Goal: Task Accomplishment & Management: Use online tool/utility

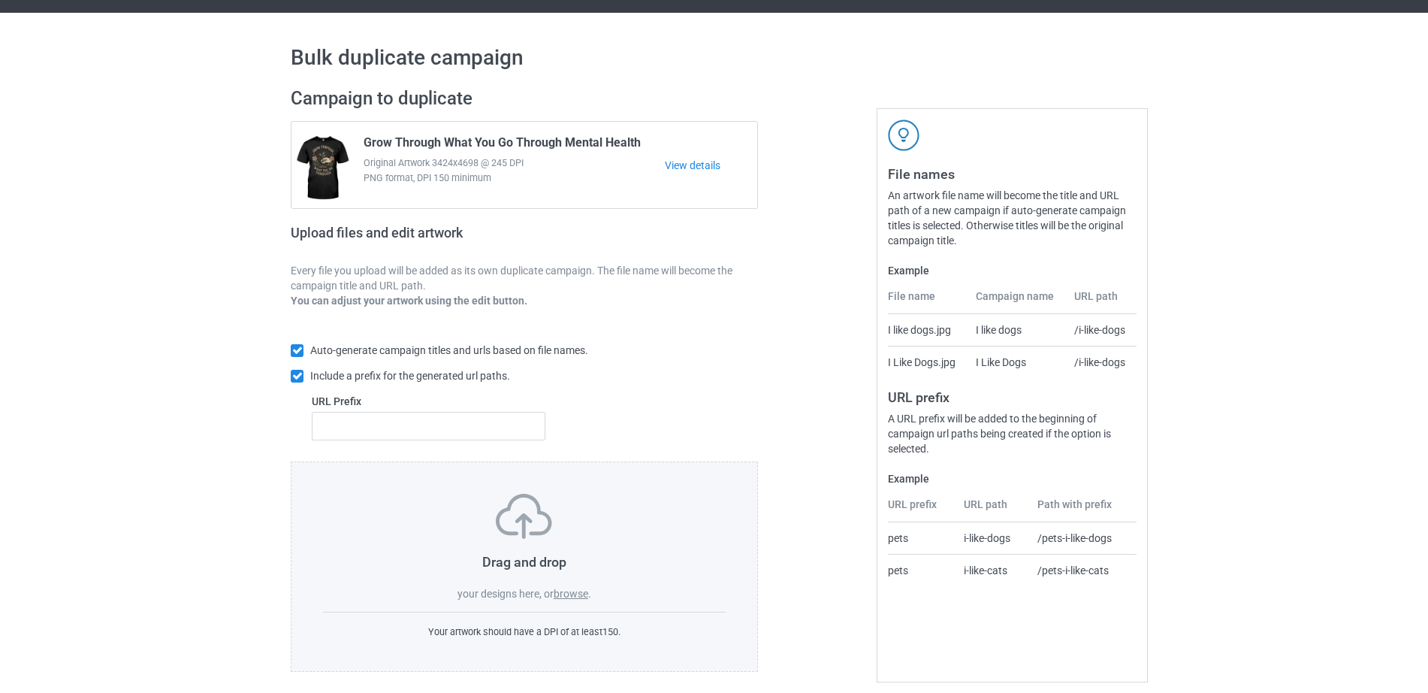
scroll to position [40, 0]
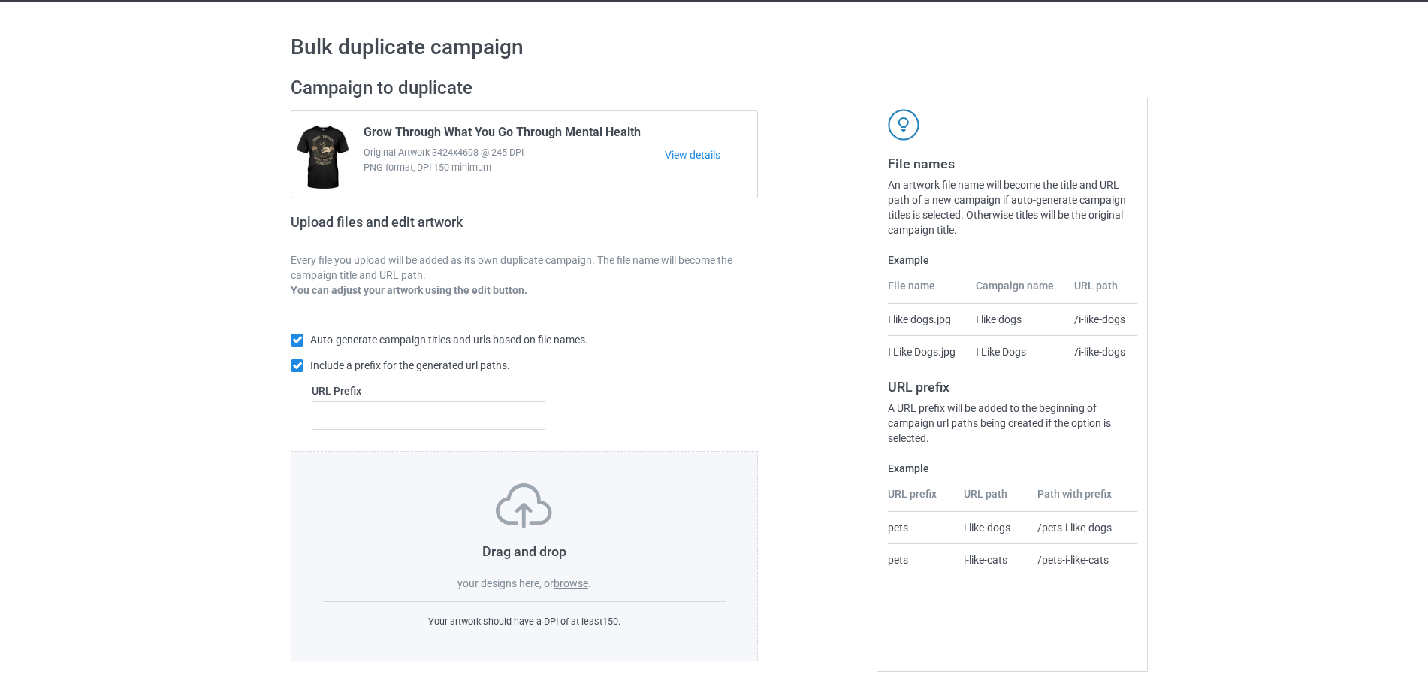
click at [565, 587] on label "browse" at bounding box center [571, 583] width 35 height 12
click at [0, 0] on input "browse" at bounding box center [0, 0] width 0 height 0
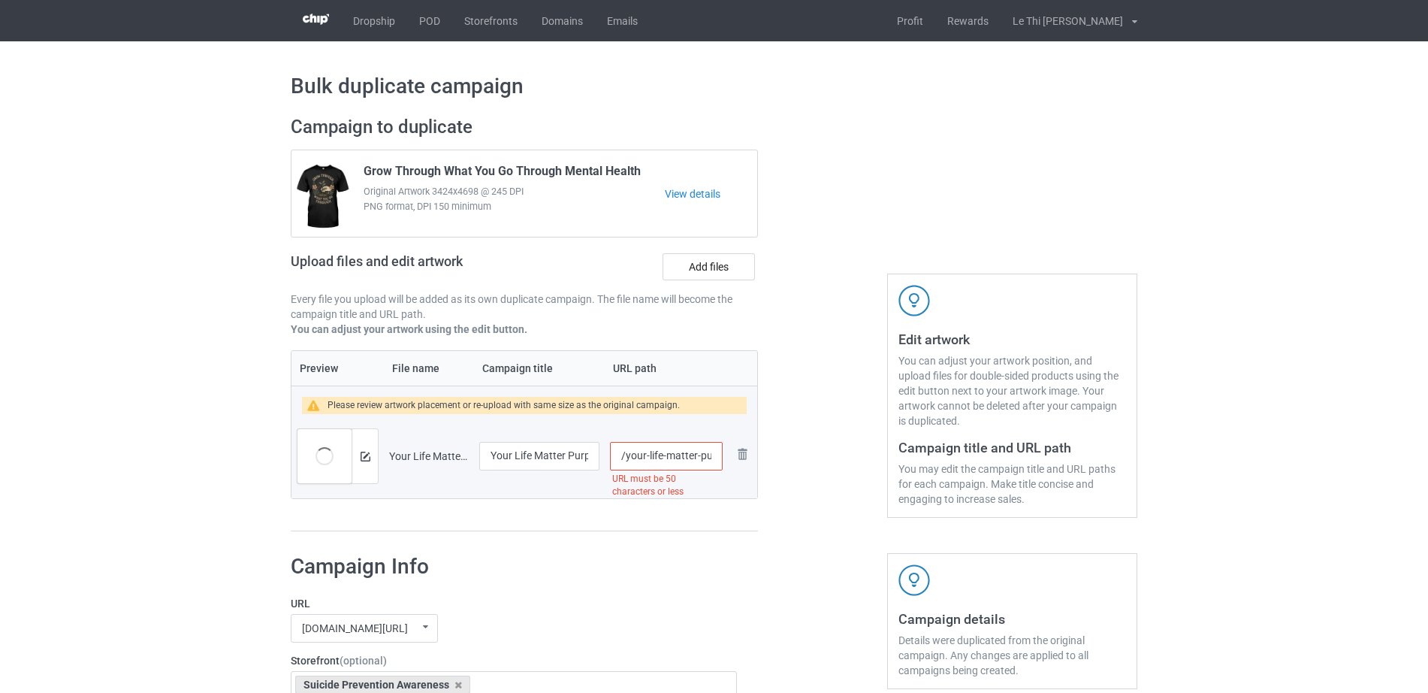
scroll to position [0, 192]
drag, startPoint x: 650, startPoint y: 463, endPoint x: 753, endPoint y: 461, distance: 103.7
click at [753, 461] on tr "Preview and edit artwork Your Life Matter Purple Ribbon Suicide Prevention Awar…" at bounding box center [524, 456] width 466 height 84
click at [666, 454] on input "/your-life-matter-purple-ribbon-suicide-prevention-awareness" at bounding box center [666, 456] width 113 height 29
drag, startPoint x: 659, startPoint y: 454, endPoint x: 723, endPoint y: 460, distance: 64.1
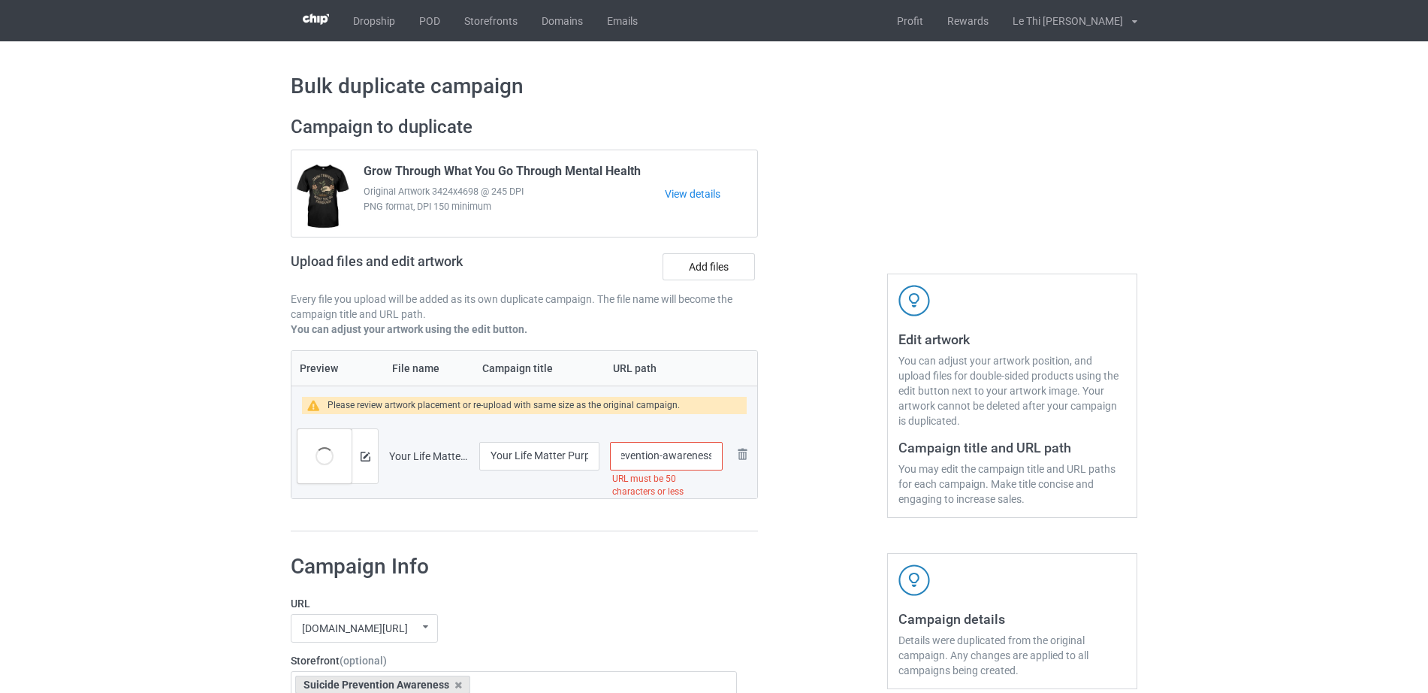
click at [723, 460] on td "/your-life-matter-purple-ribbon-suicide-prevention-awareness URL must be 50 cha…" at bounding box center [666, 456] width 123 height 84
type input "/your-life-matter-purple-ribbon-suicide-prevention"
click at [544, 489] on td "Your Life Matter Purple Ribbon Suicide Prevention Awareness" at bounding box center [539, 456] width 131 height 84
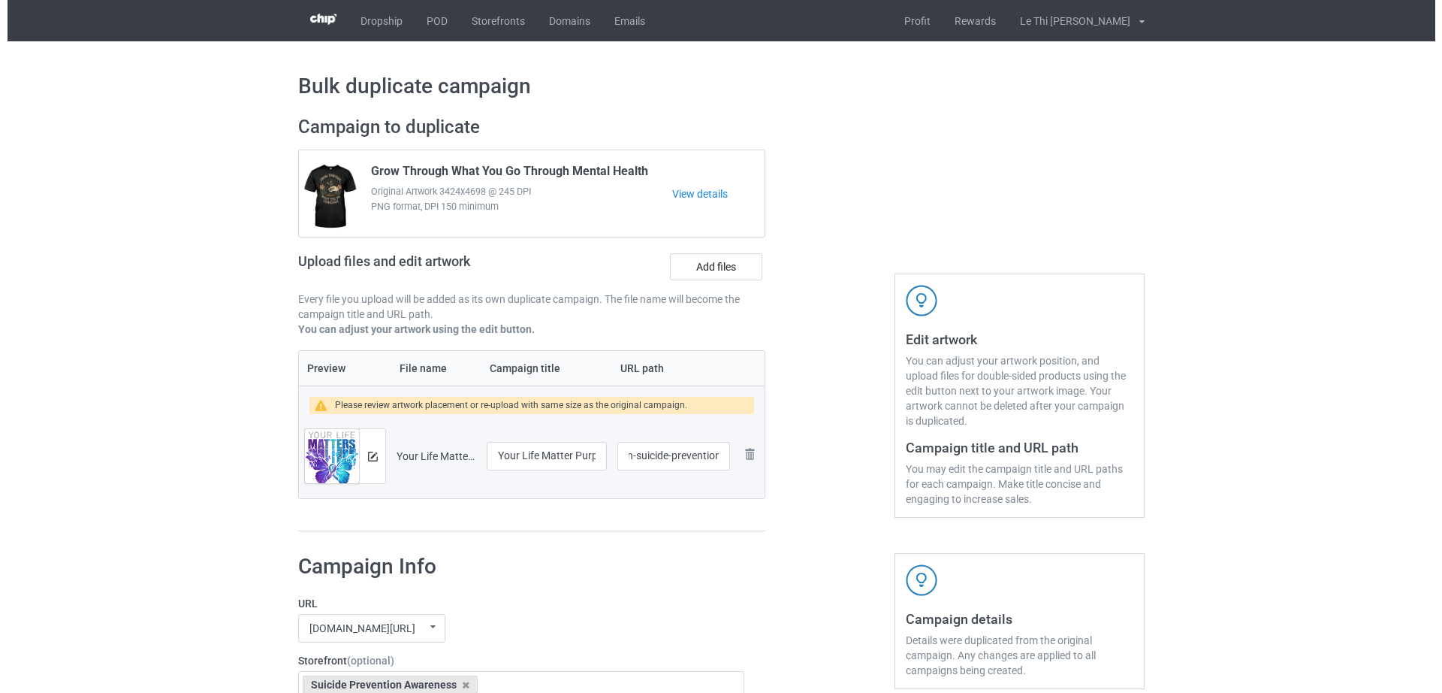
scroll to position [0, 0]
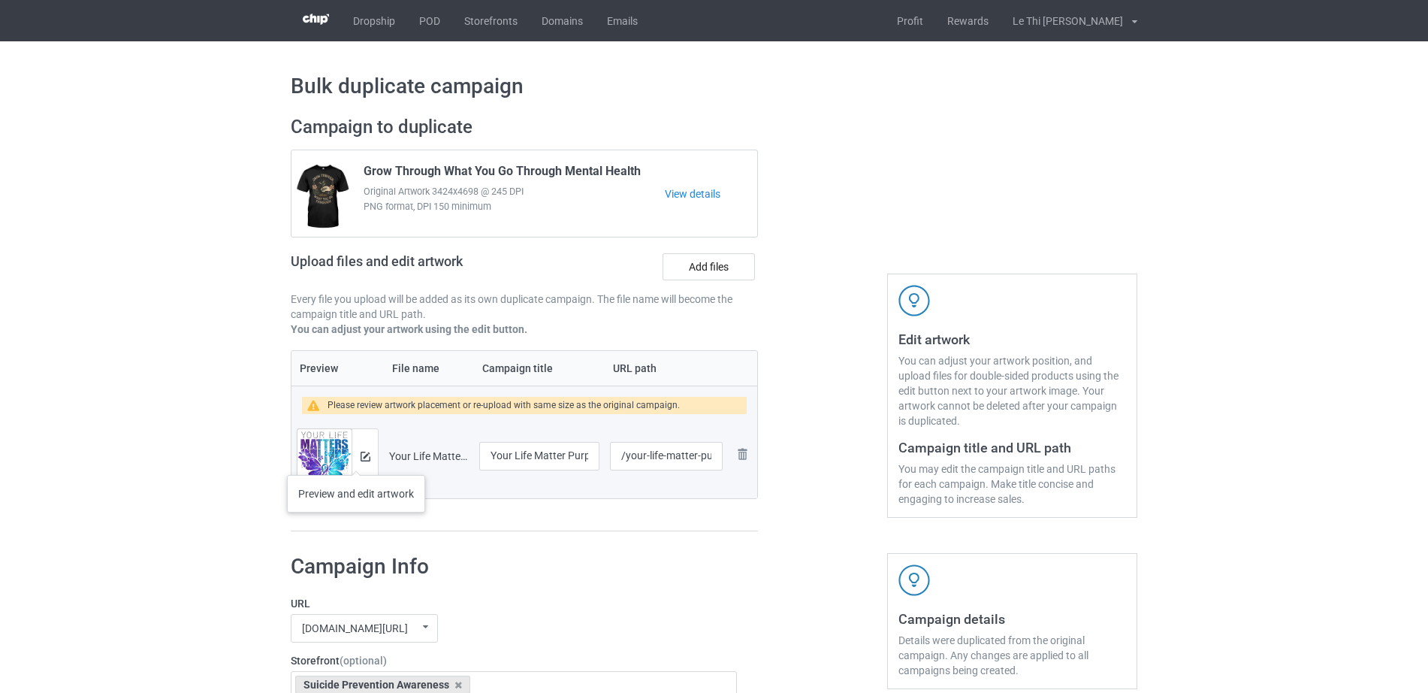
click at [356, 460] on div at bounding box center [365, 456] width 26 height 54
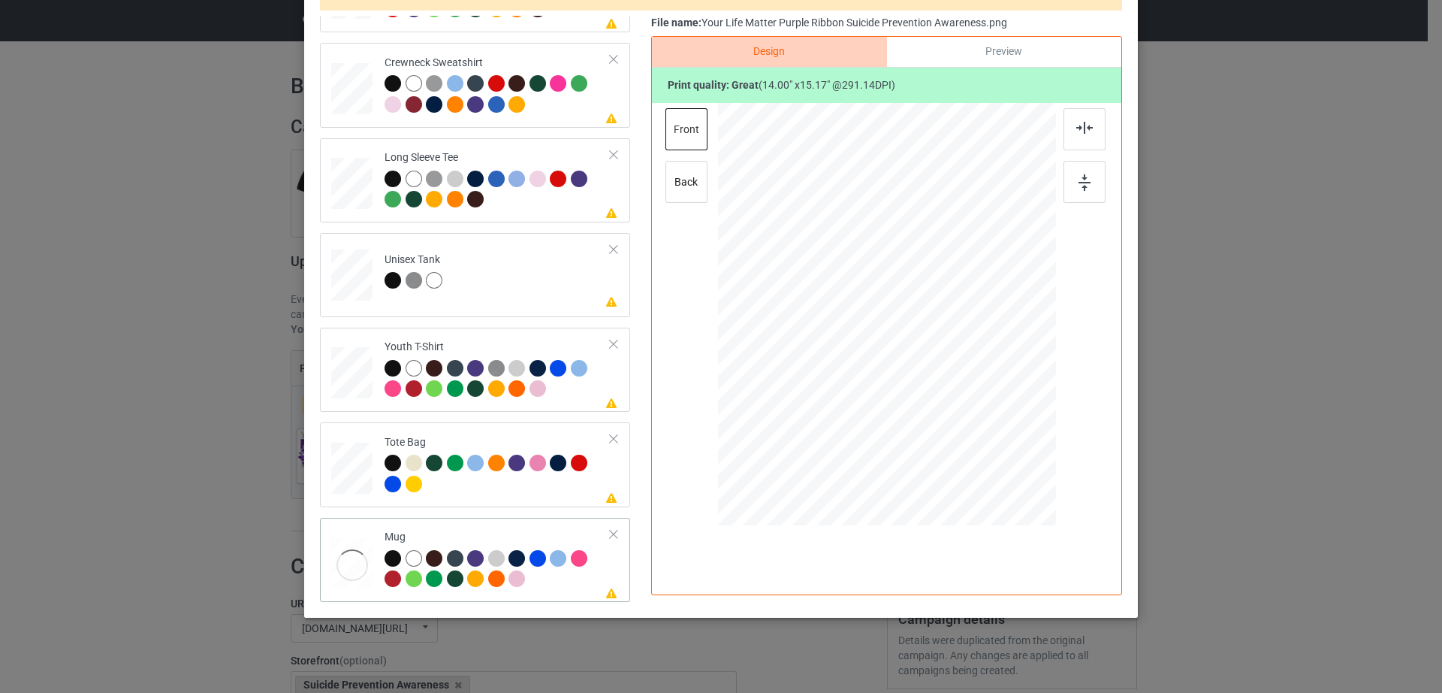
scroll to position [174, 0]
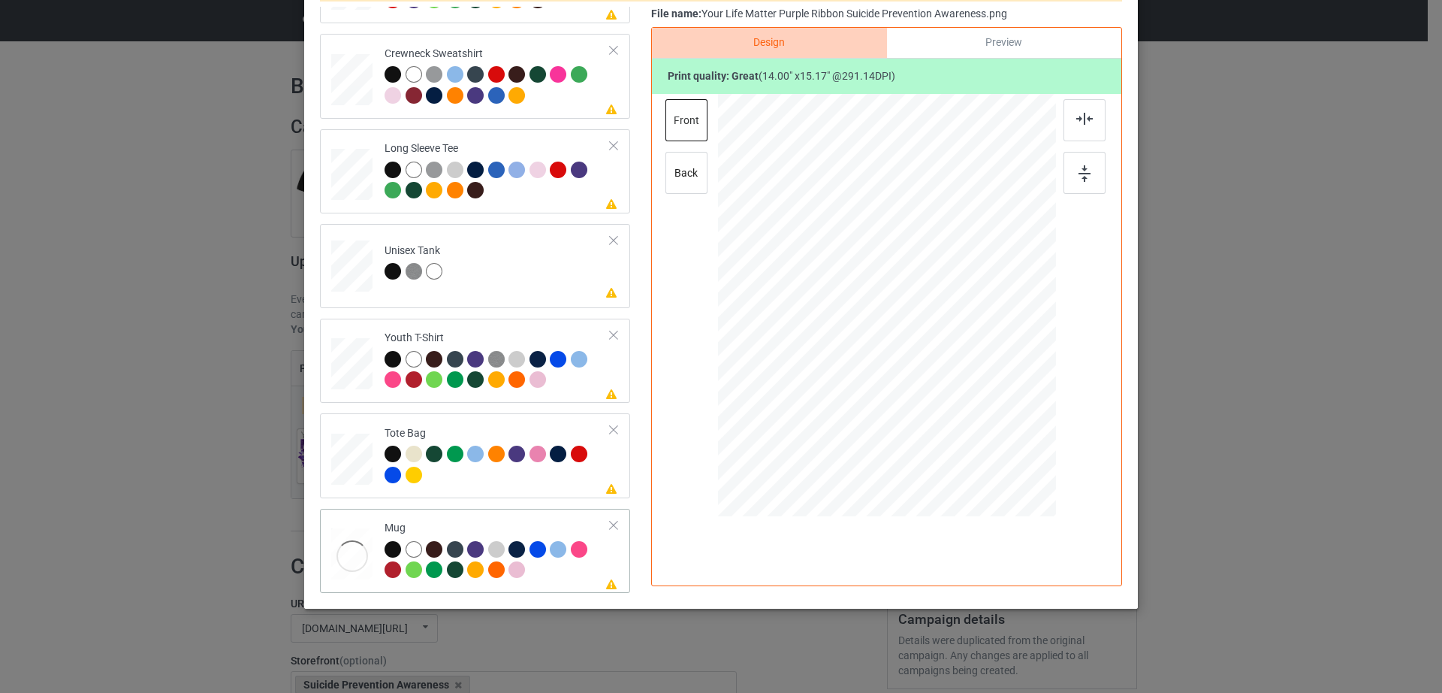
drag, startPoint x: 979, startPoint y: 415, endPoint x: 943, endPoint y: 346, distance: 77.9
click at [943, 346] on div at bounding box center [887, 304] width 338 height 140
drag, startPoint x: 905, startPoint y: 328, endPoint x: 998, endPoint y: 326, distance: 93.2
click at [998, 326] on div at bounding box center [979, 302] width 102 height 111
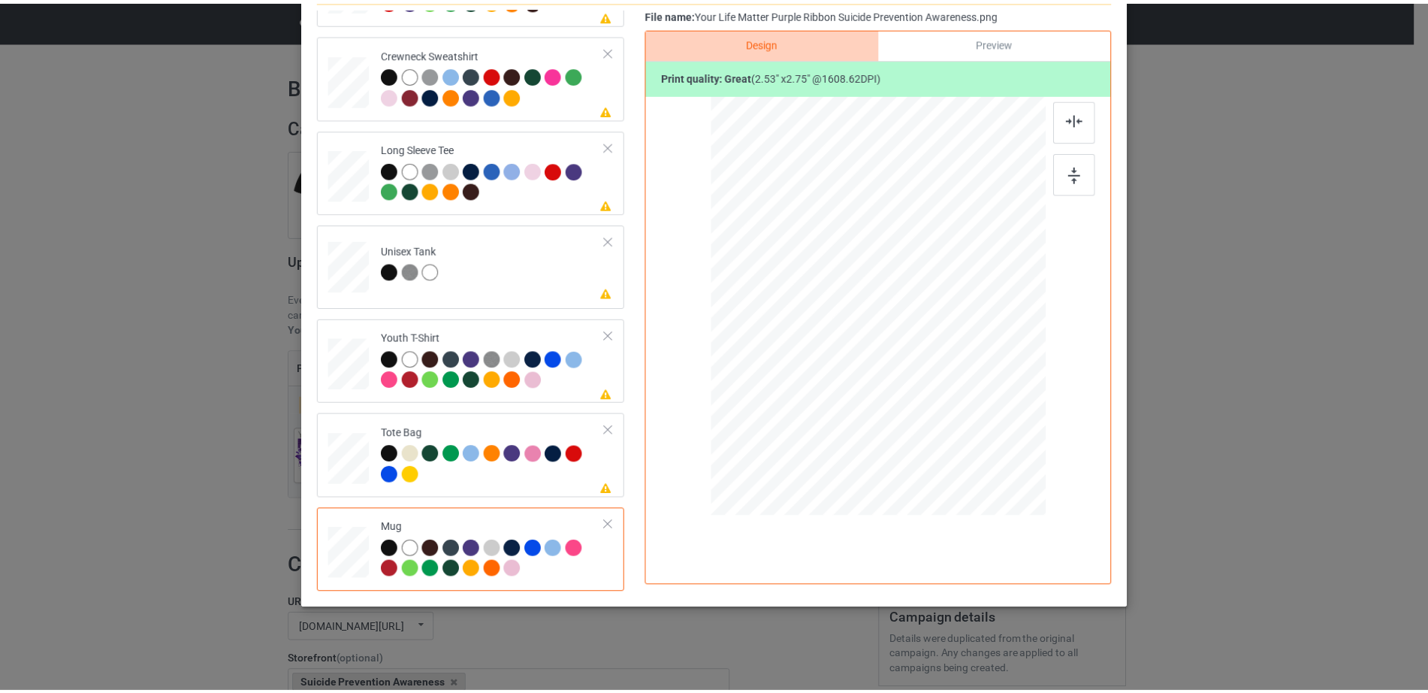
scroll to position [0, 0]
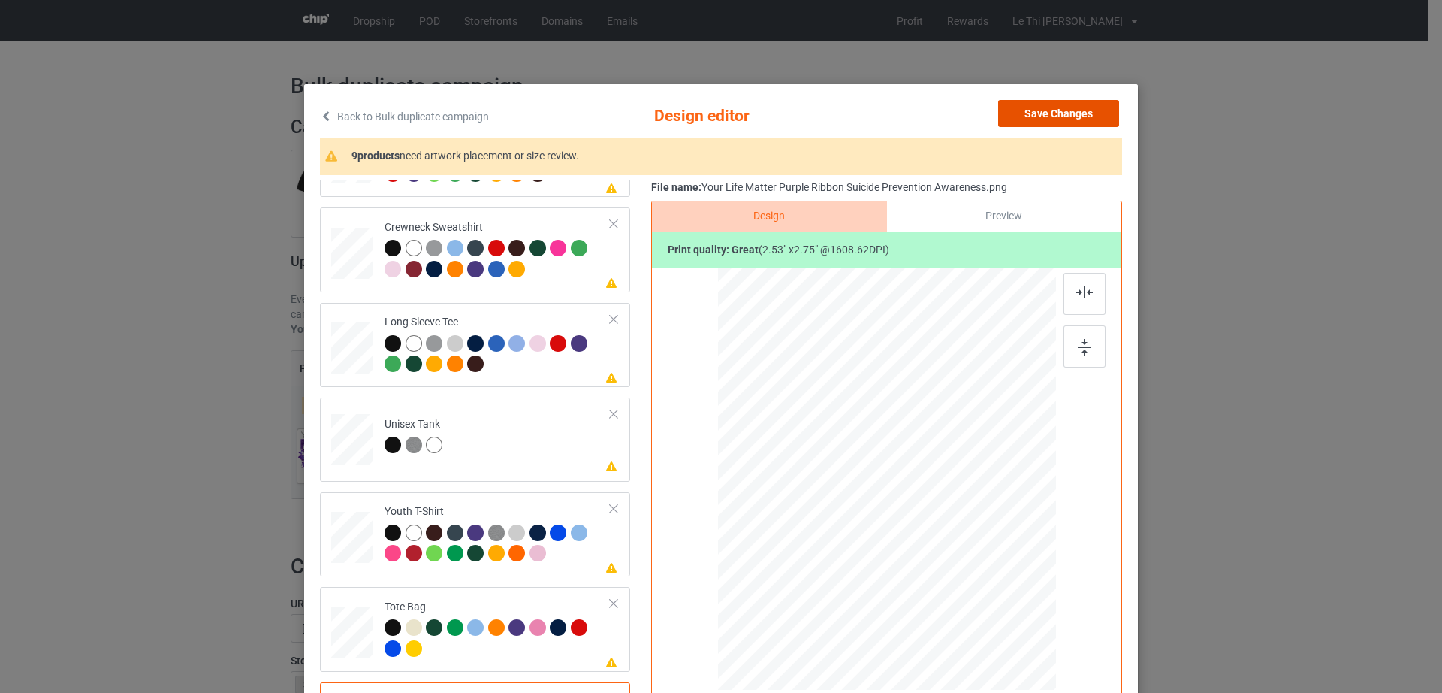
click at [1052, 119] on button "Save Changes" at bounding box center [1058, 113] width 121 height 27
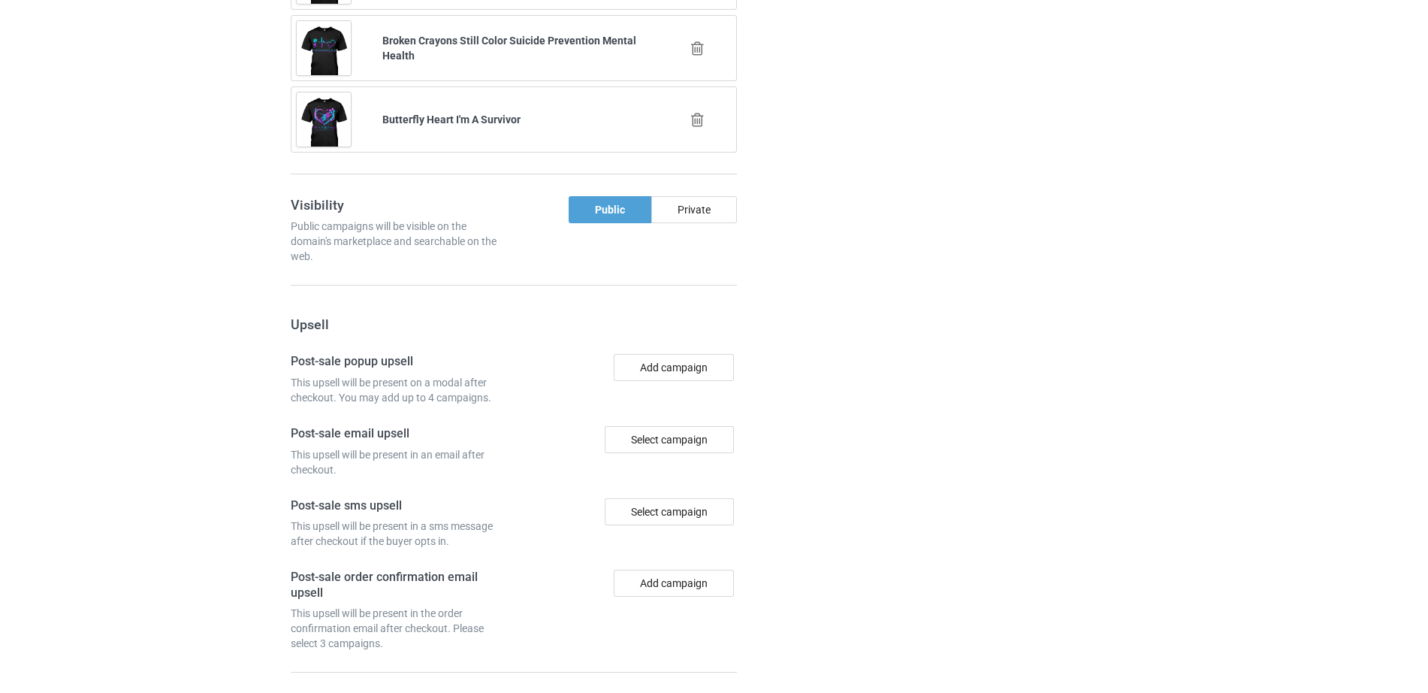
scroll to position [1468, 0]
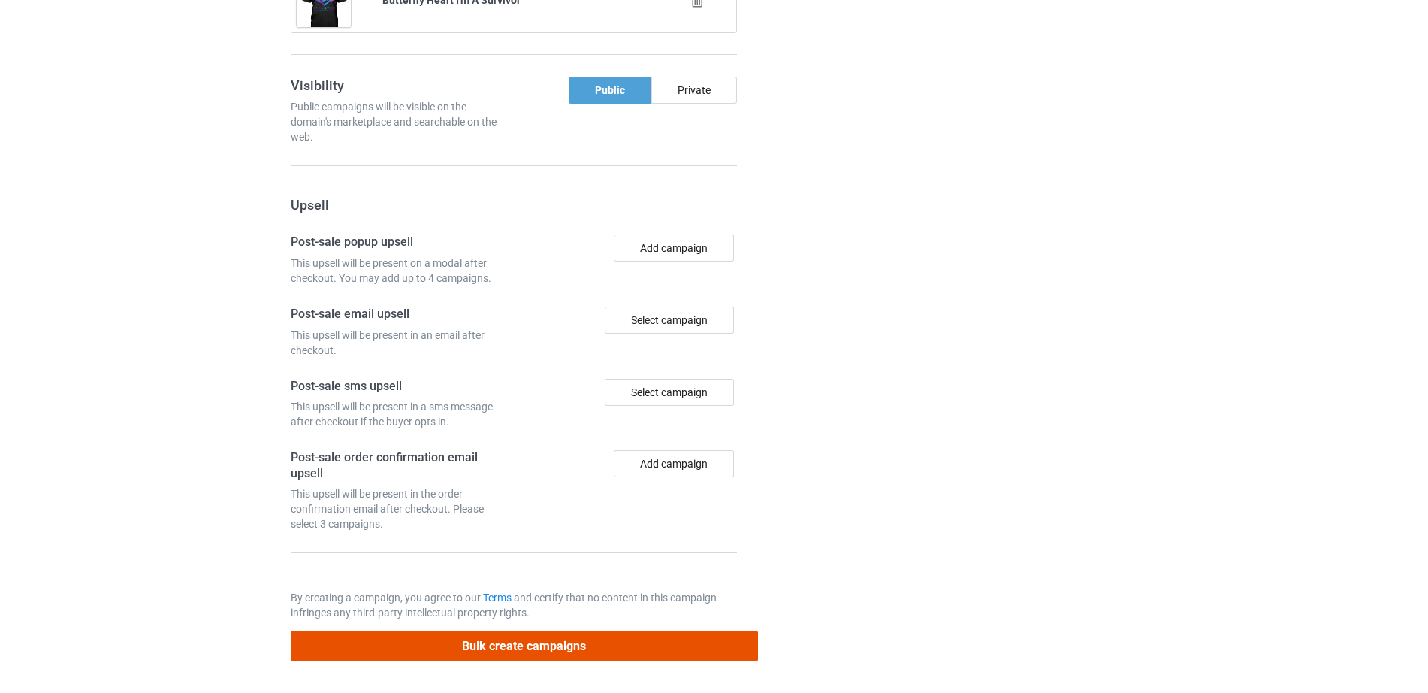
click at [445, 640] on button "Bulk create campaigns" at bounding box center [524, 645] width 467 height 31
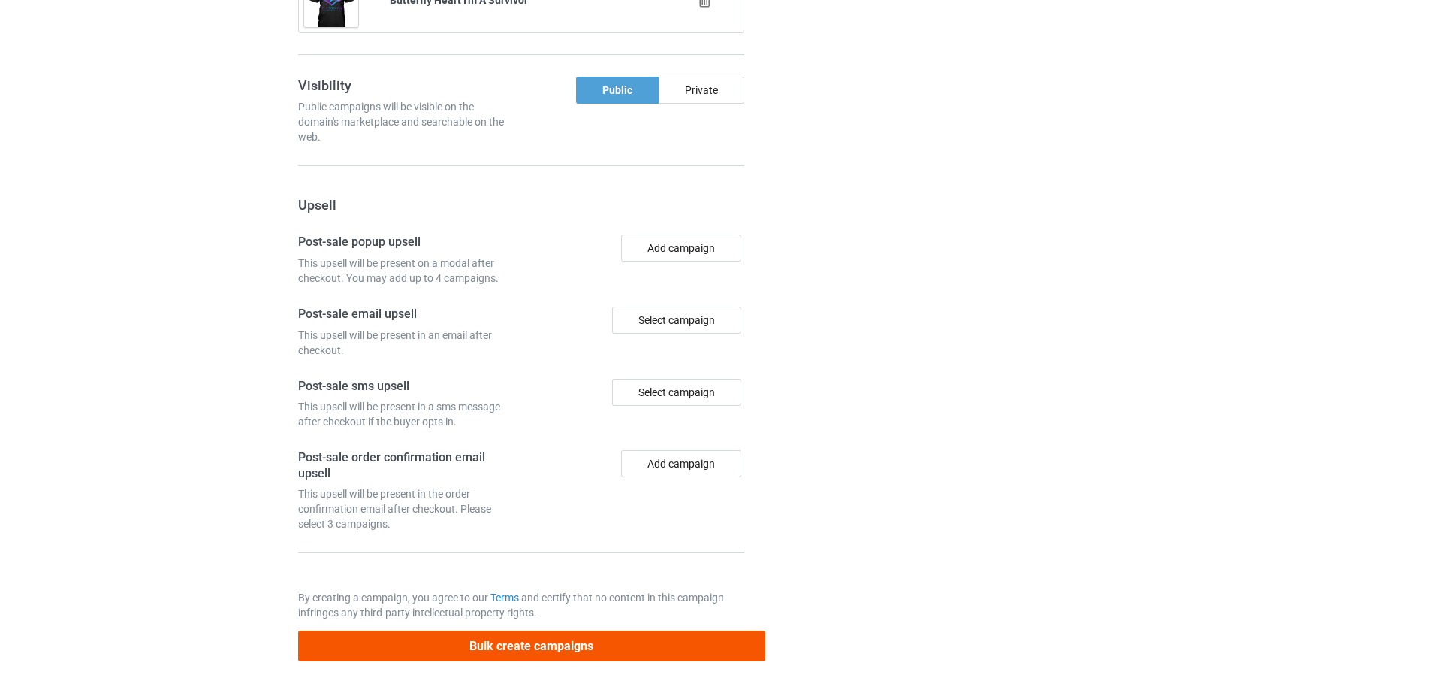
scroll to position [0, 0]
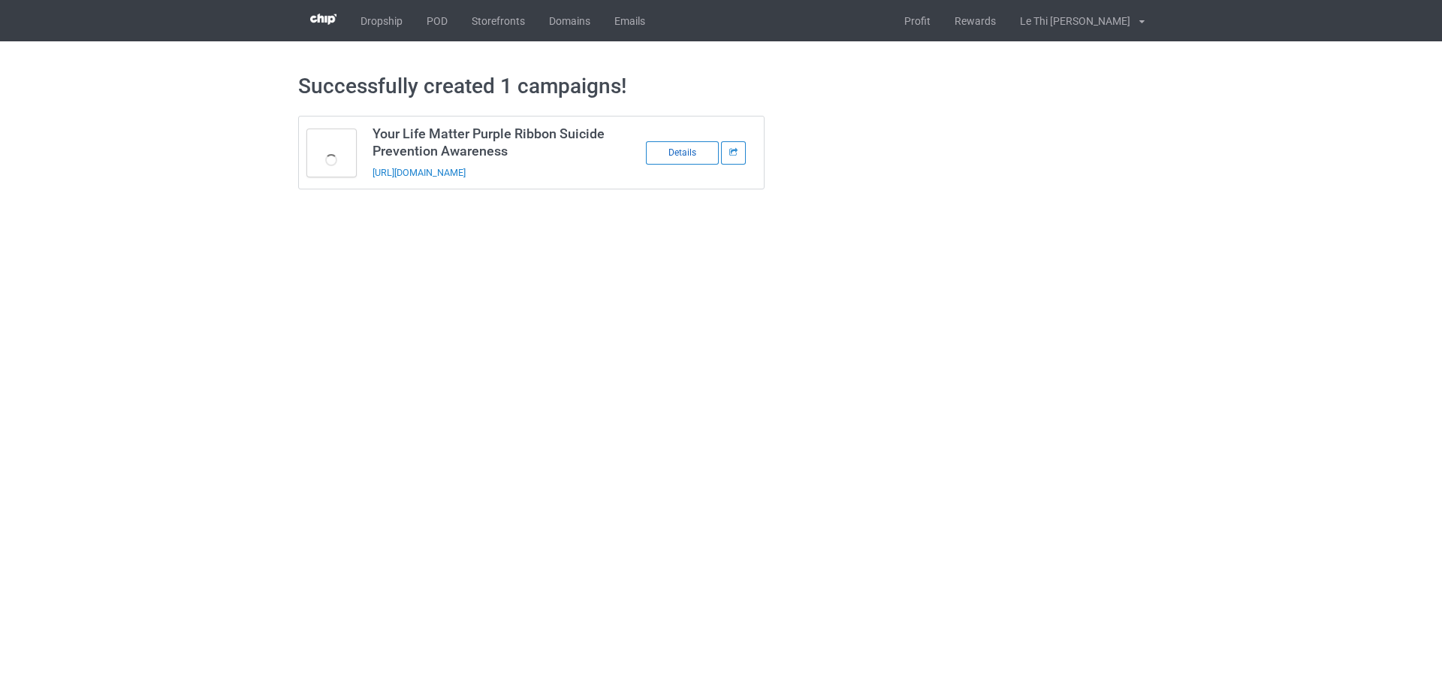
click at [673, 155] on div "Details" at bounding box center [682, 152] width 73 height 23
